Goal: Transaction & Acquisition: Download file/media

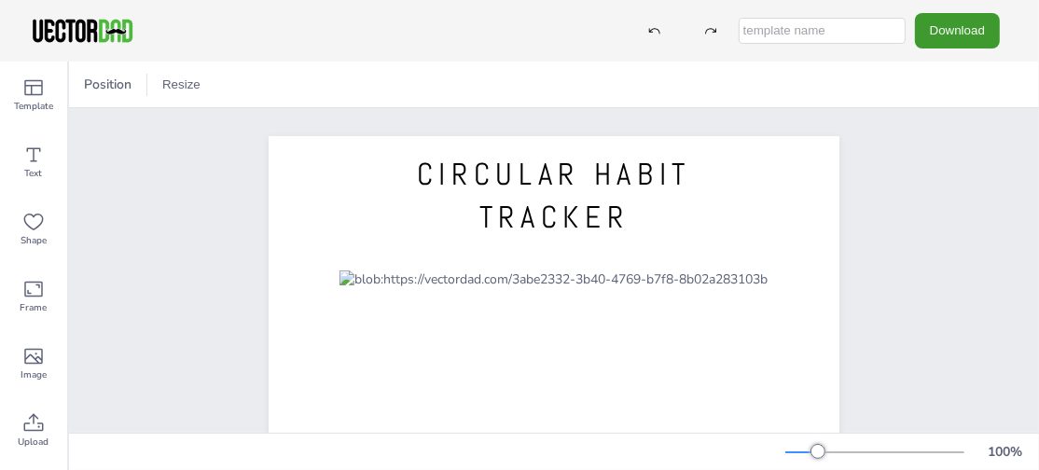
scroll to position [124, 0]
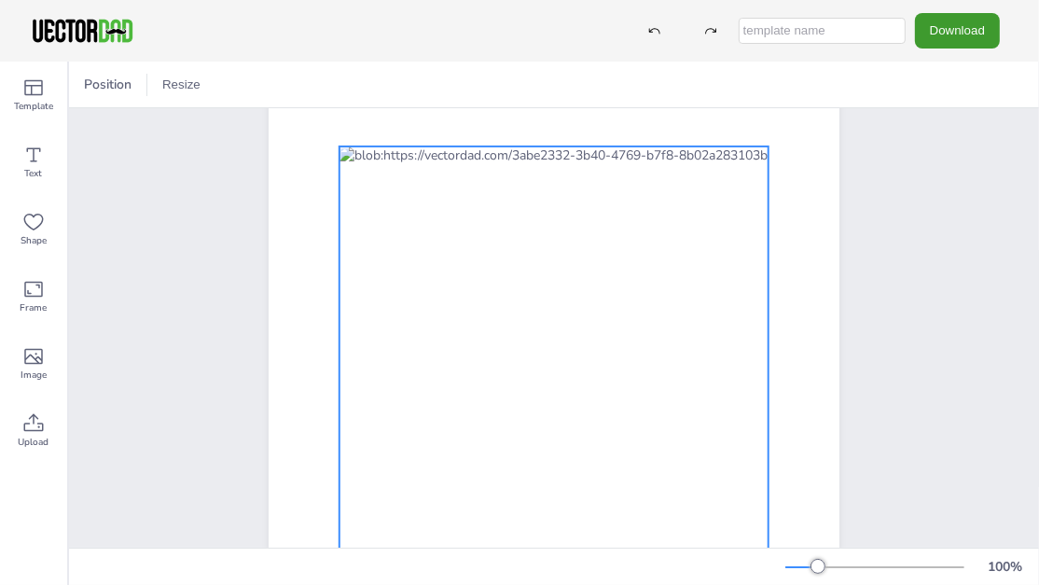
click at [580, 375] on div at bounding box center [553, 388] width 429 height 484
click at [879, 307] on div "CIRCULAR HABIT TRACKER [DOMAIN_NAME]" at bounding box center [553, 380] width 731 height 793
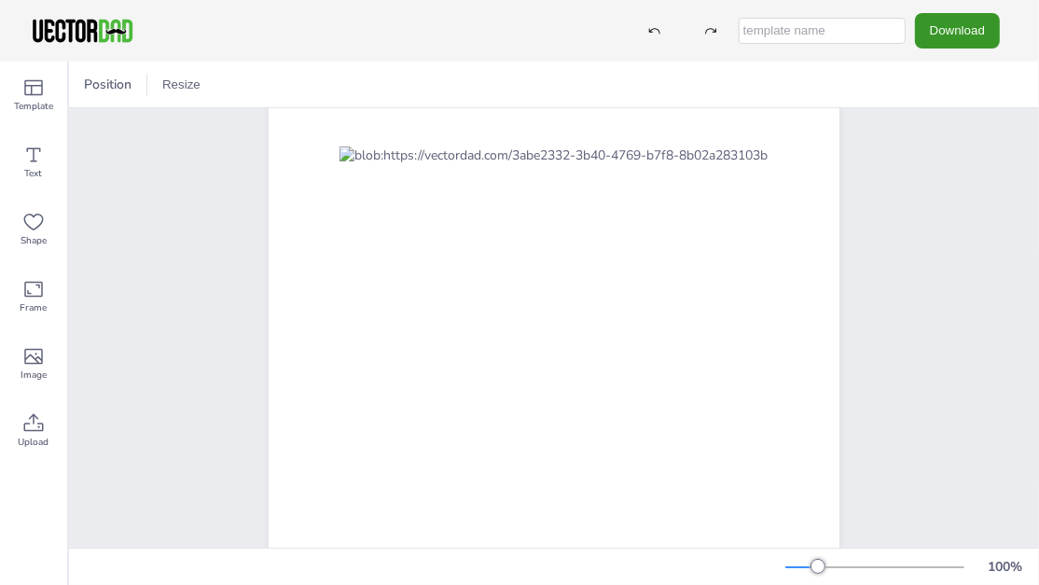
click at [961, 36] on button "Download" at bounding box center [957, 30] width 85 height 34
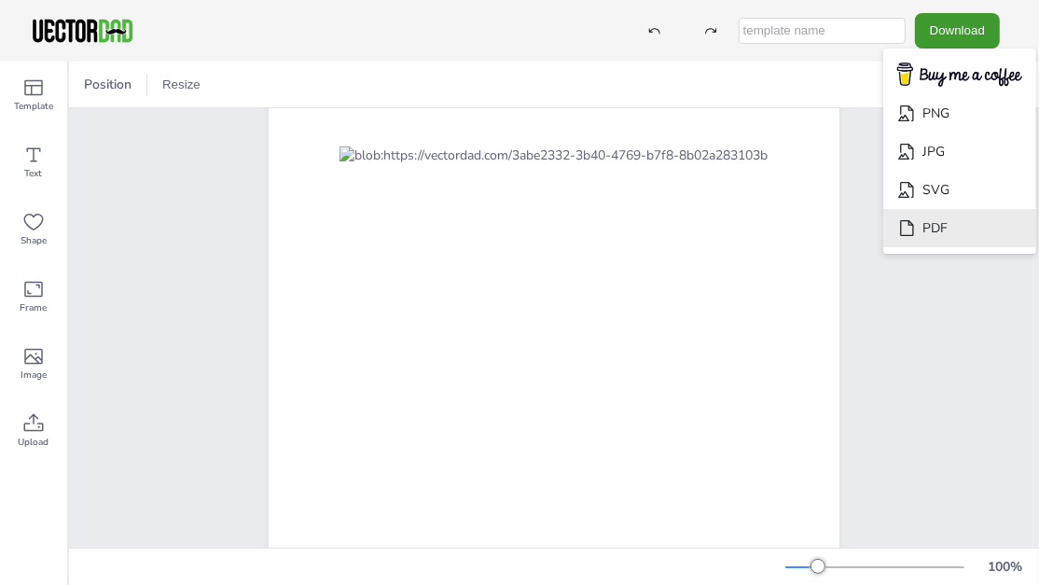
click at [949, 223] on li "PDF" at bounding box center [959, 228] width 153 height 38
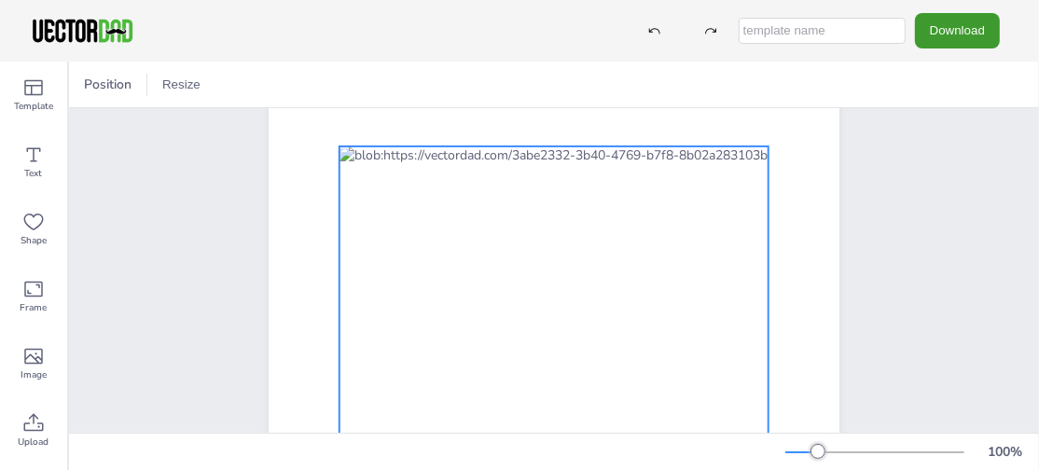
click at [524, 288] on div at bounding box center [553, 388] width 429 height 484
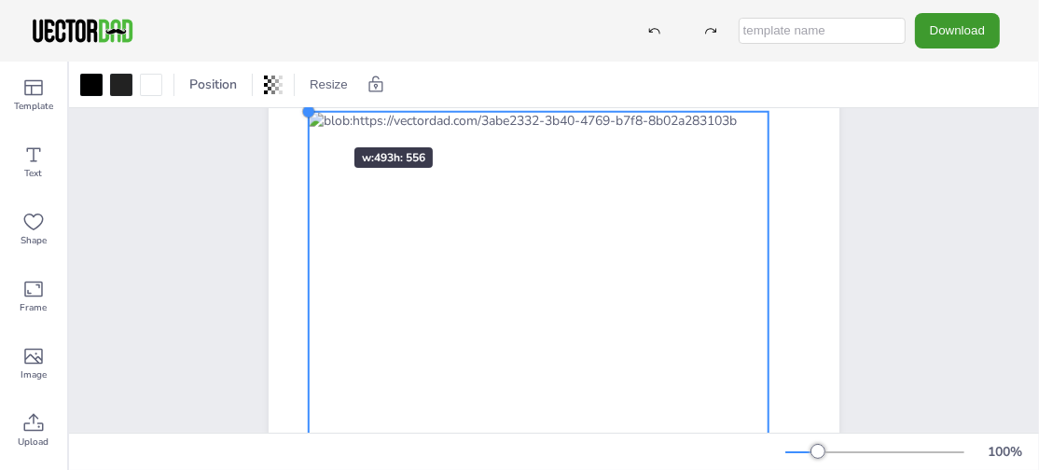
drag, startPoint x: 329, startPoint y: 145, endPoint x: 298, endPoint y: 114, distance: 44.2
click at [301, 114] on div at bounding box center [308, 111] width 15 height 15
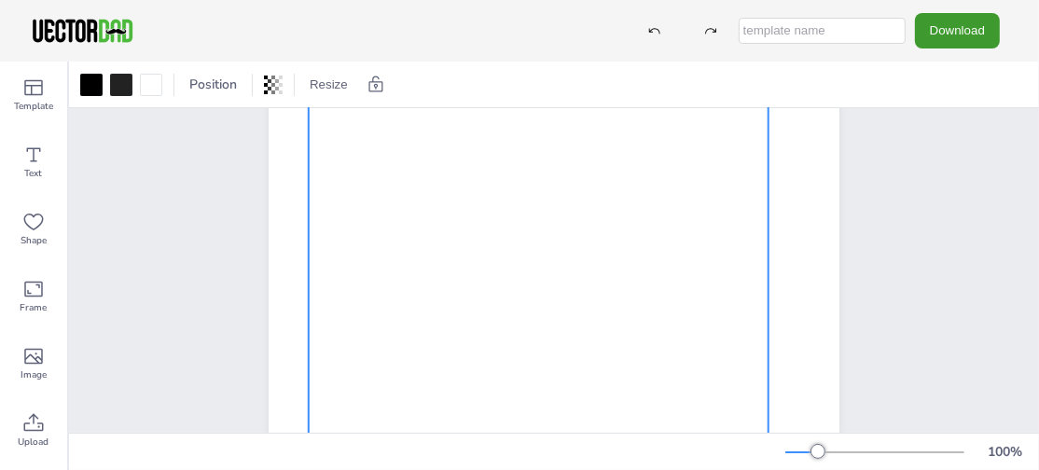
scroll to position [0, 0]
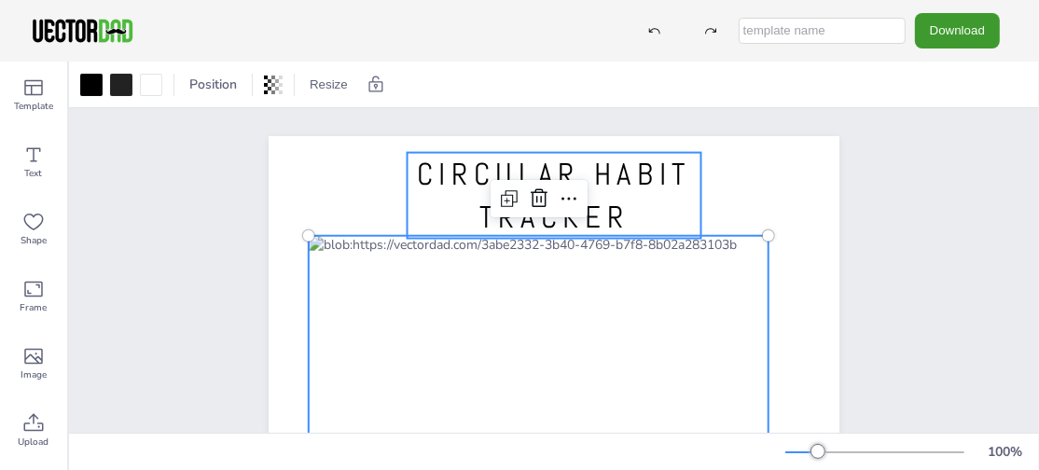
click at [619, 172] on span "CIRCULAR HABIT TRACKER" at bounding box center [554, 196] width 274 height 82
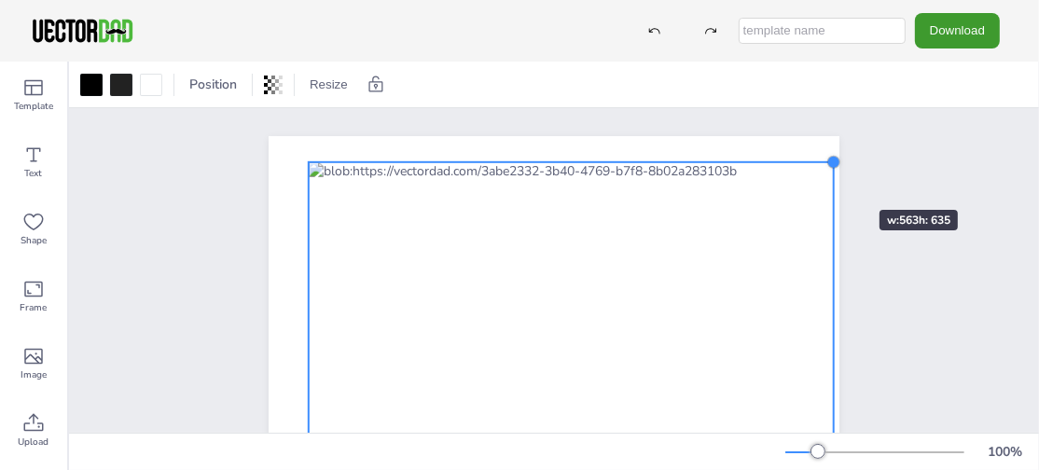
drag, startPoint x: 758, startPoint y: 234, endPoint x: 729, endPoint y: 195, distance: 48.7
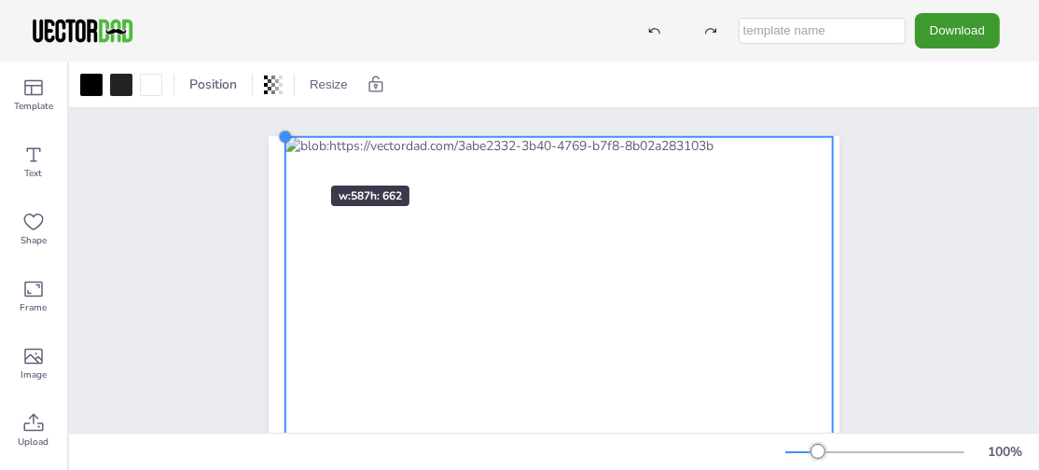
drag, startPoint x: 298, startPoint y: 161, endPoint x: 275, endPoint y: 152, distance: 25.1
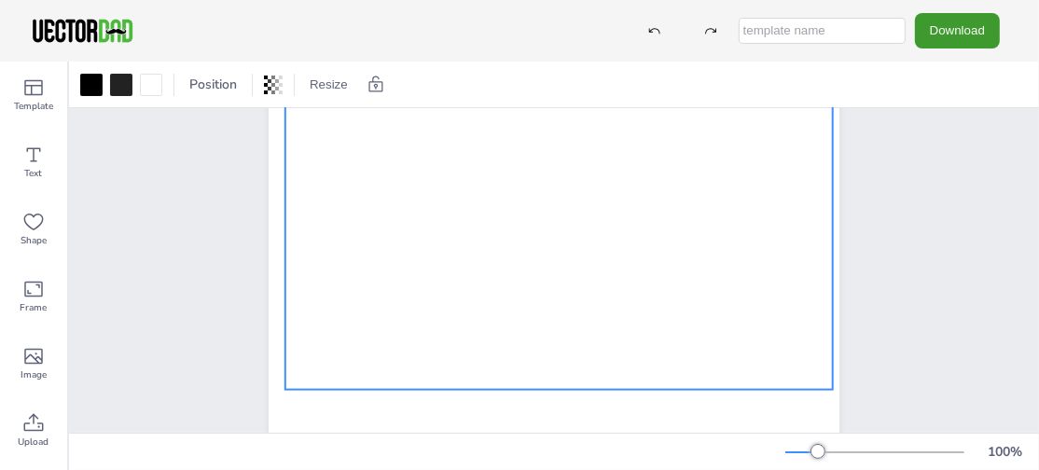
scroll to position [483, 0]
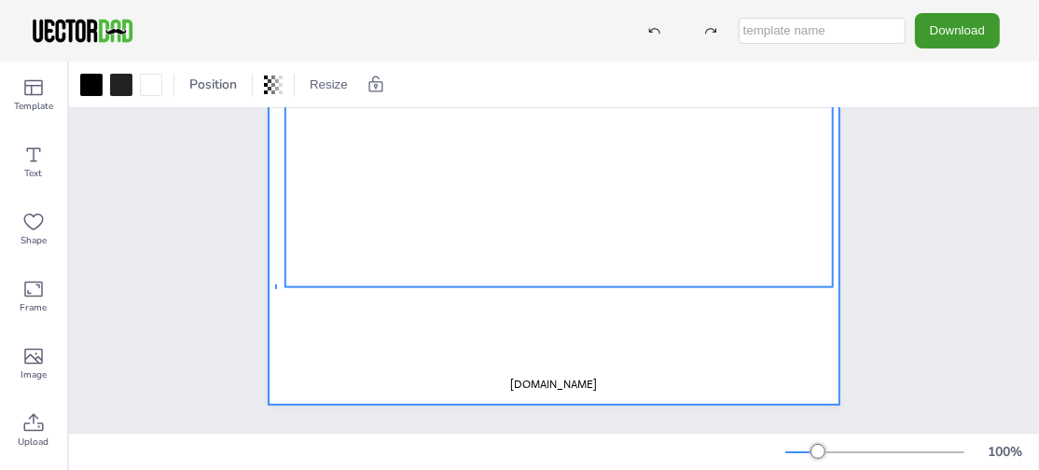
click at [274, 275] on div at bounding box center [553, 35] width 571 height 737
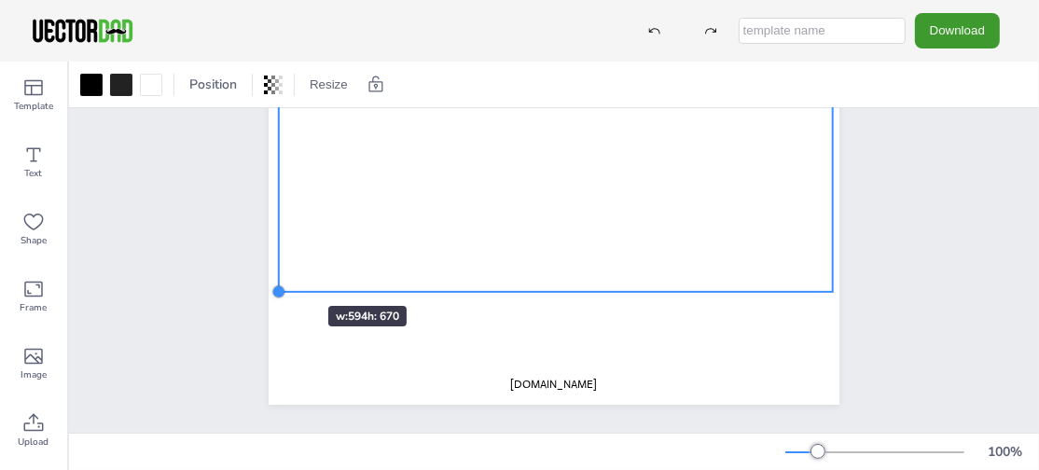
click at [271, 270] on div "[DOMAIN_NAME]" at bounding box center [553, 35] width 571 height 737
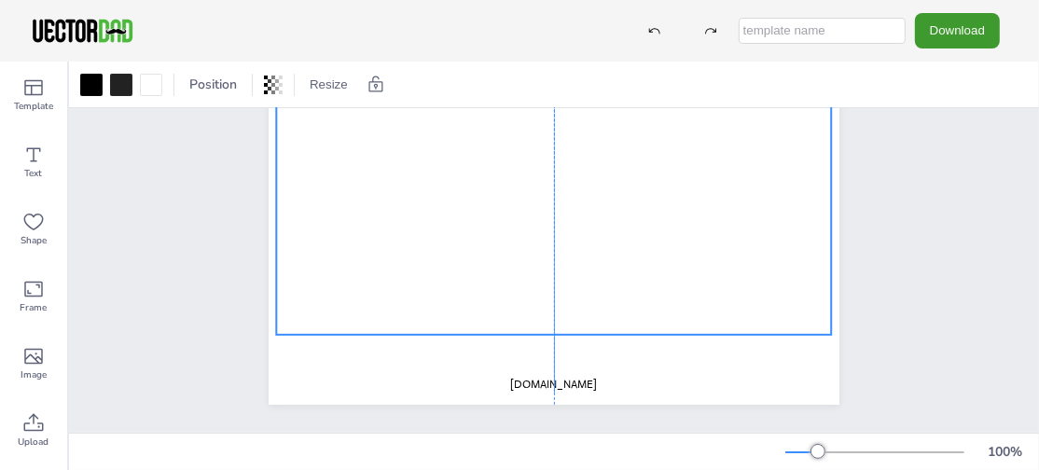
drag, startPoint x: 523, startPoint y: 171, endPoint x: 518, endPoint y: 213, distance: 42.2
click at [518, 213] on div at bounding box center [553, 22] width 555 height 626
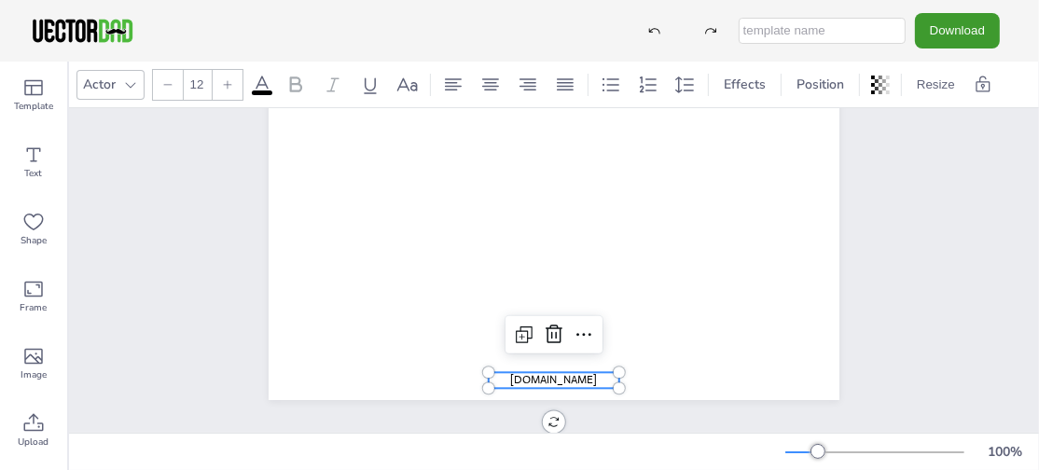
click at [564, 372] on span "[DOMAIN_NAME]" at bounding box center [553, 379] width 87 height 15
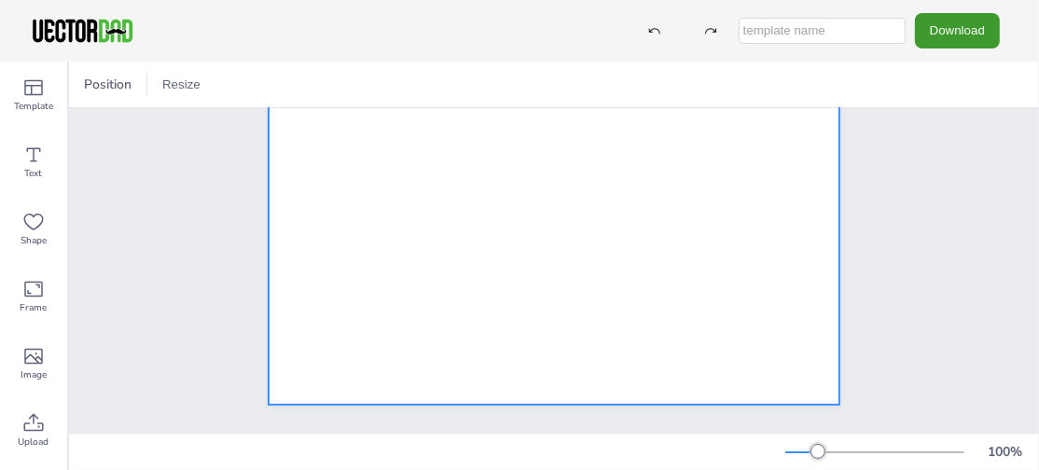
click at [602, 330] on div at bounding box center [553, 35] width 571 height 737
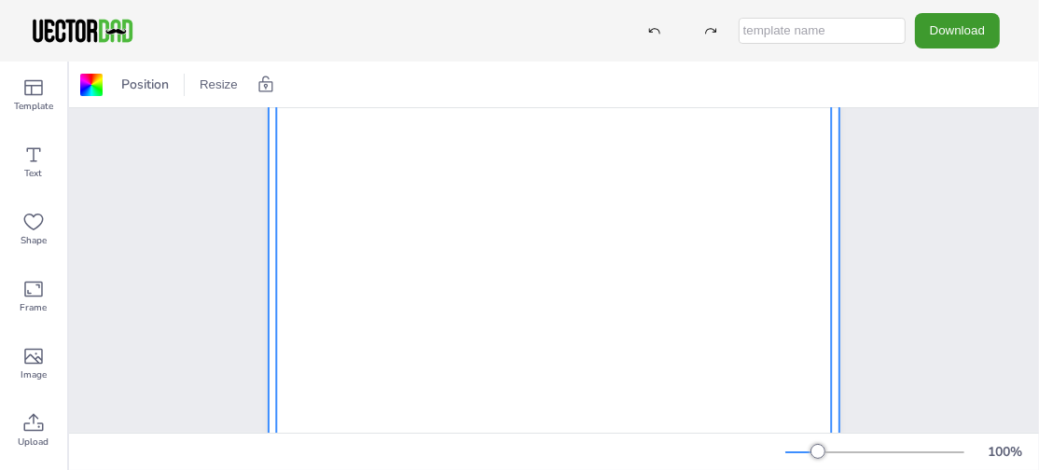
scroll to position [0, 0]
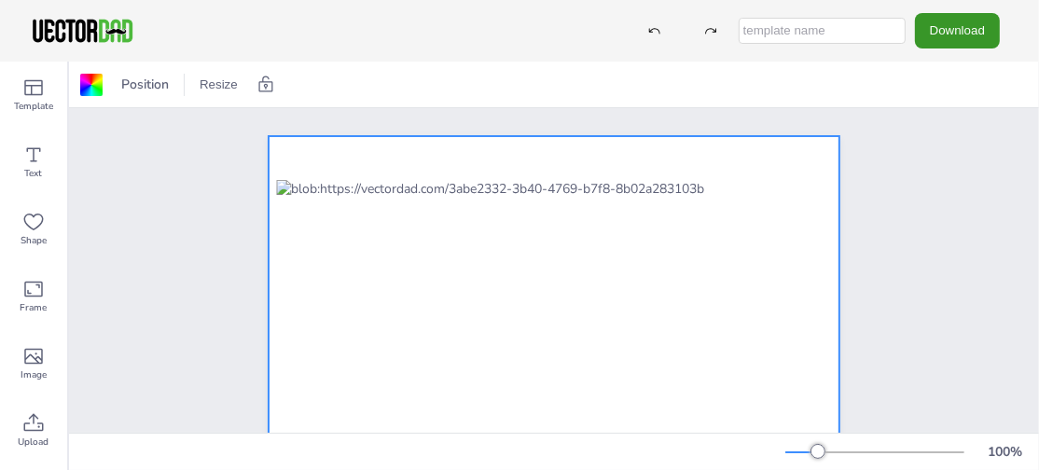
click at [970, 34] on button "Download" at bounding box center [957, 30] width 85 height 34
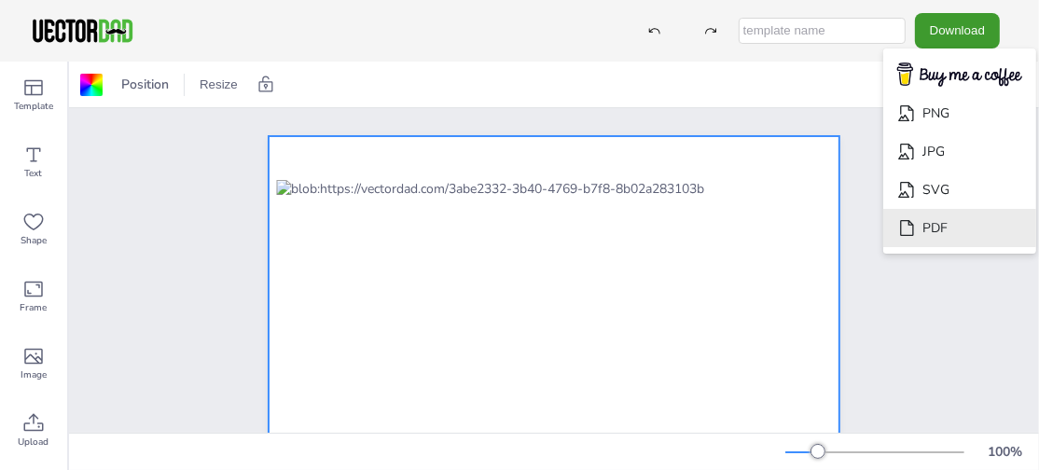
click at [947, 228] on li "PDF" at bounding box center [959, 228] width 153 height 38
